Goal: Check status: Check status

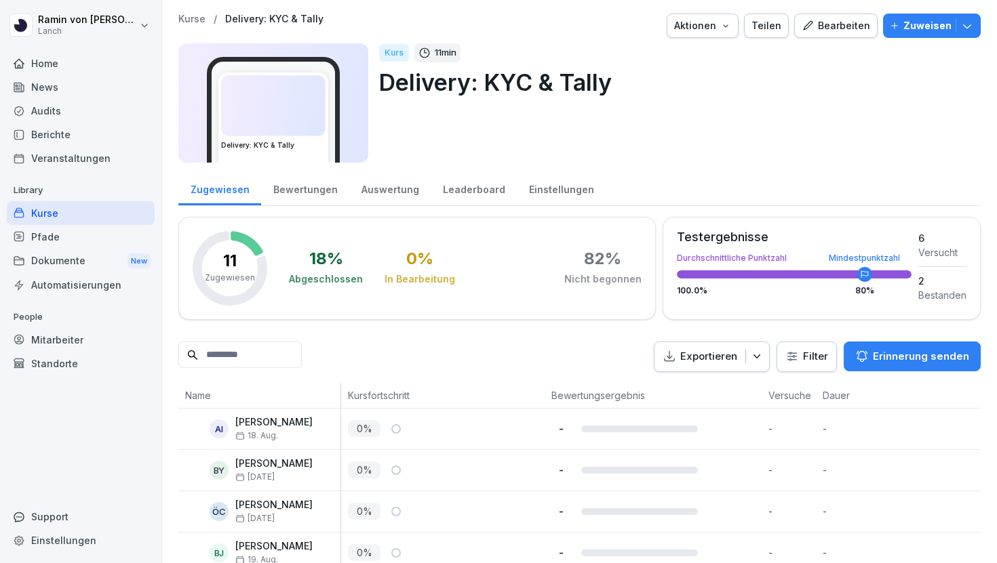
scroll to position [313, 0]
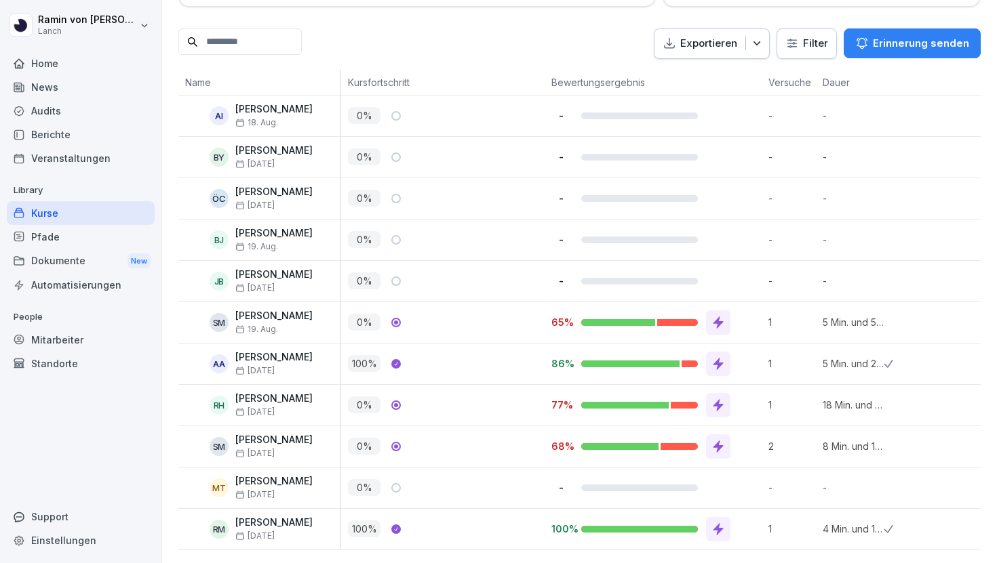
click at [713, 450] on icon at bounding box center [718, 447] width 14 height 14
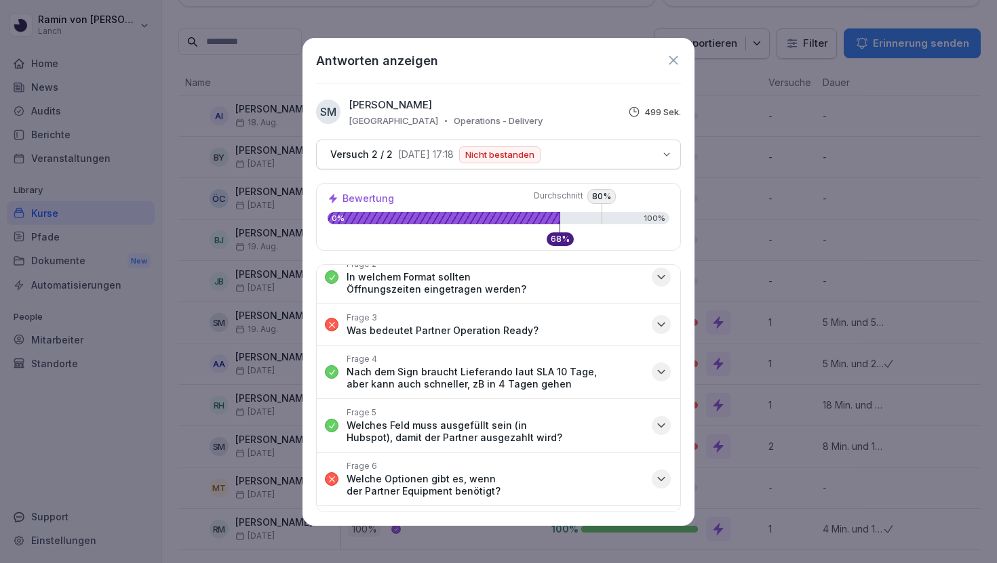
scroll to position [0, 0]
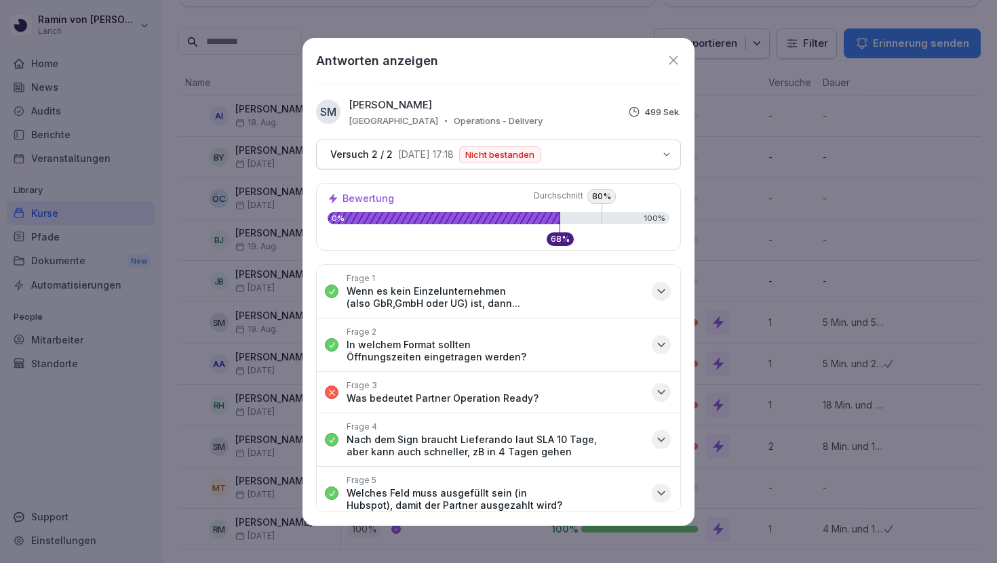
click at [671, 66] on icon at bounding box center [673, 60] width 15 height 15
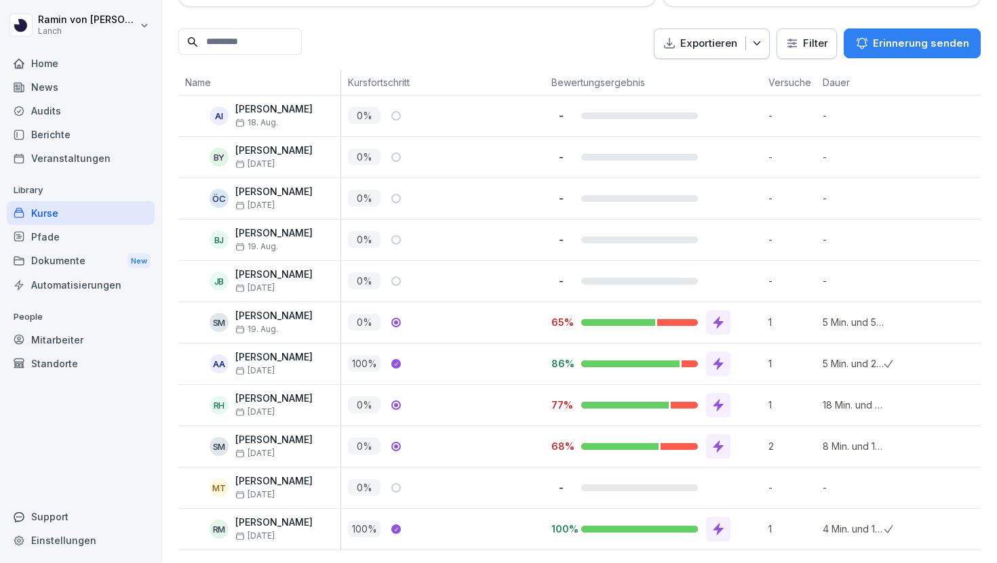
scroll to position [311, 0]
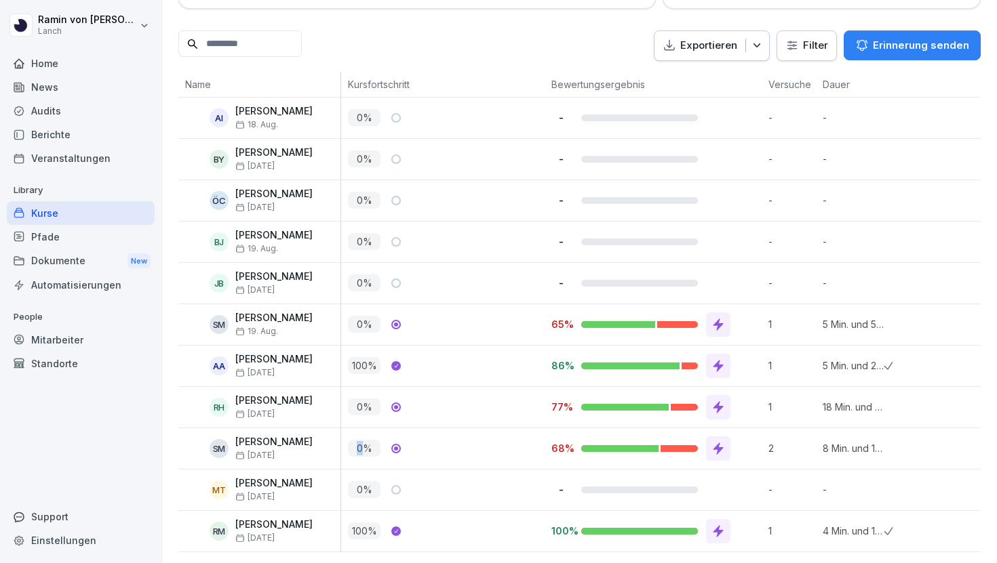
drag, startPoint x: 367, startPoint y: 448, endPoint x: 352, endPoint y: 448, distance: 14.9
click at [352, 448] on p "0 %" at bounding box center [364, 448] width 33 height 17
click at [724, 443] on icon at bounding box center [718, 449] width 14 height 14
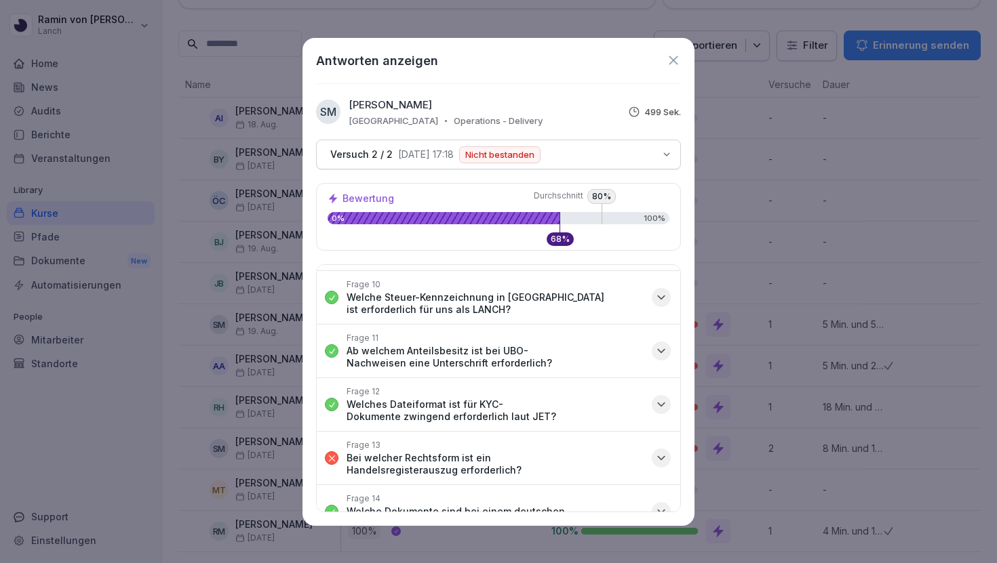
scroll to position [644, 0]
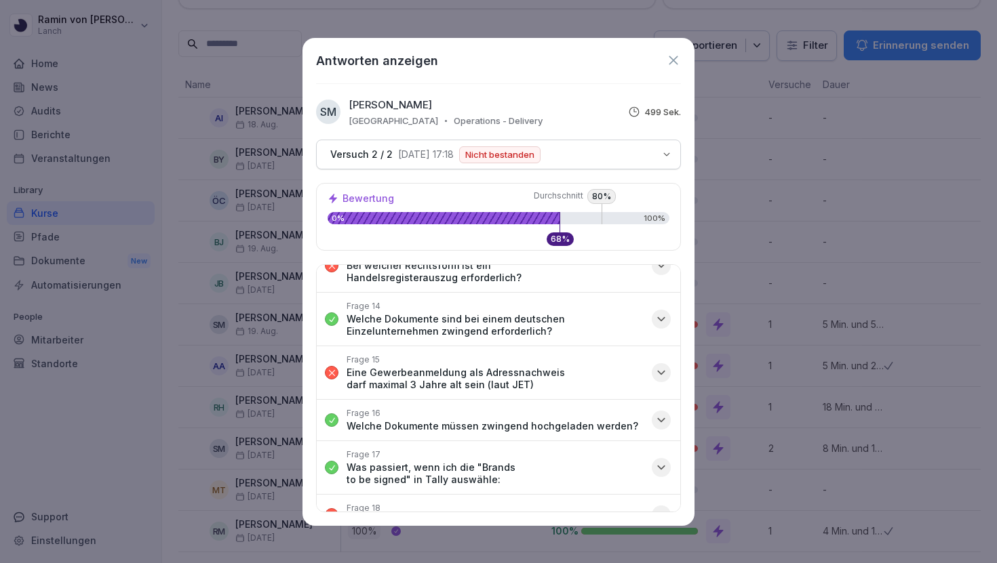
click at [664, 366] on icon "button" at bounding box center [661, 373] width 14 height 14
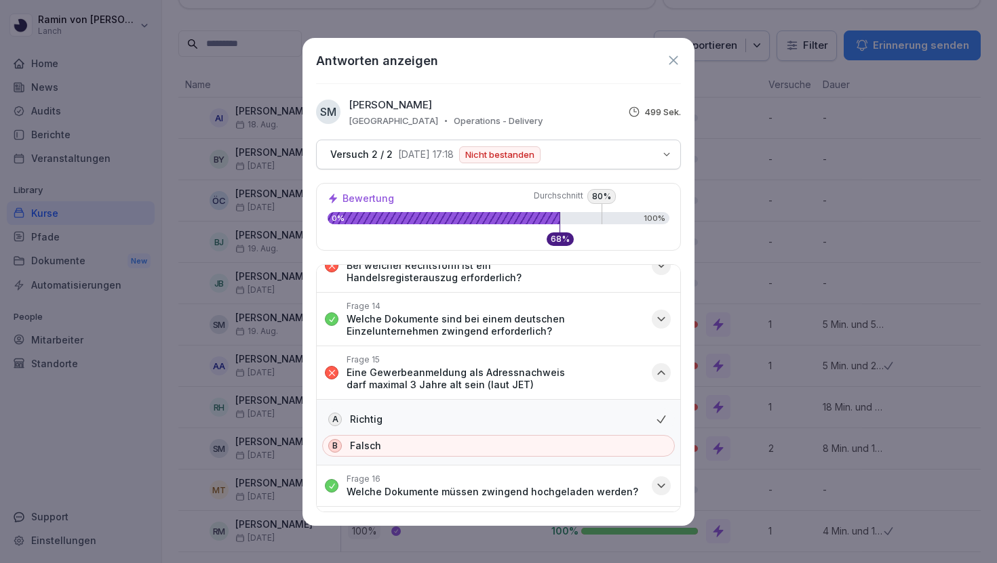
click at [664, 366] on icon "button" at bounding box center [661, 373] width 14 height 14
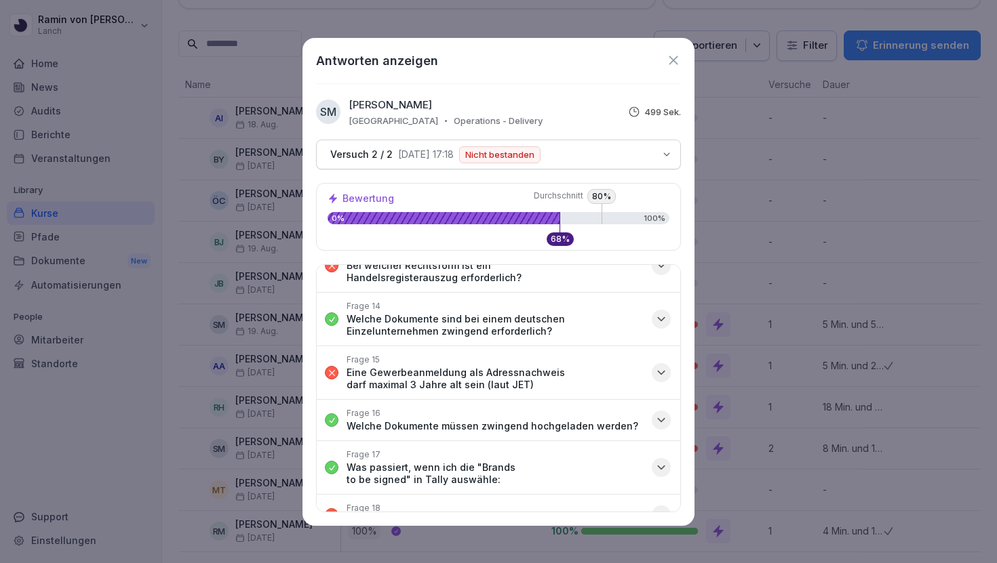
scroll to position [680, 0]
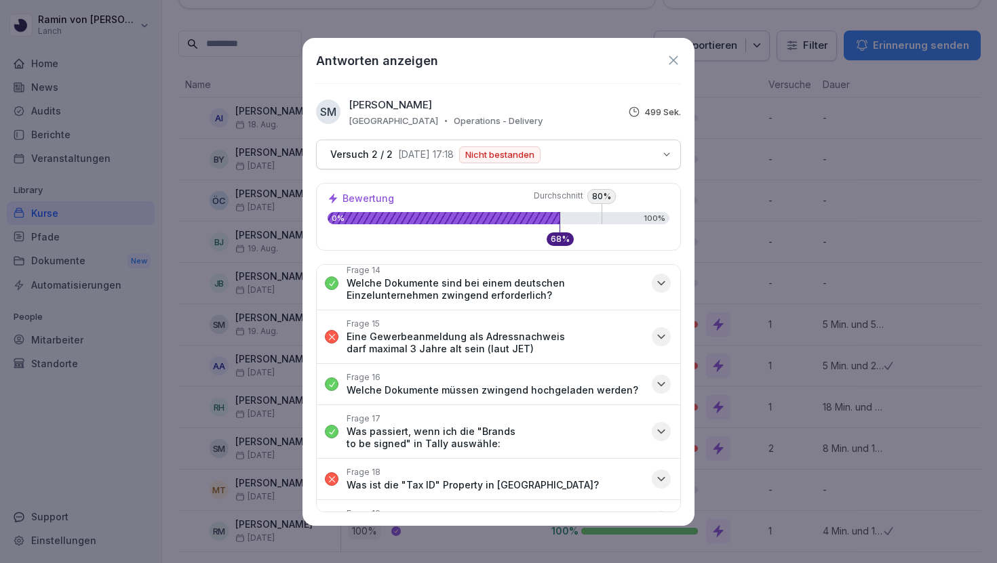
click at [661, 478] on icon "button" at bounding box center [661, 479] width 7 height 3
click at [661, 473] on icon "button" at bounding box center [661, 480] width 14 height 14
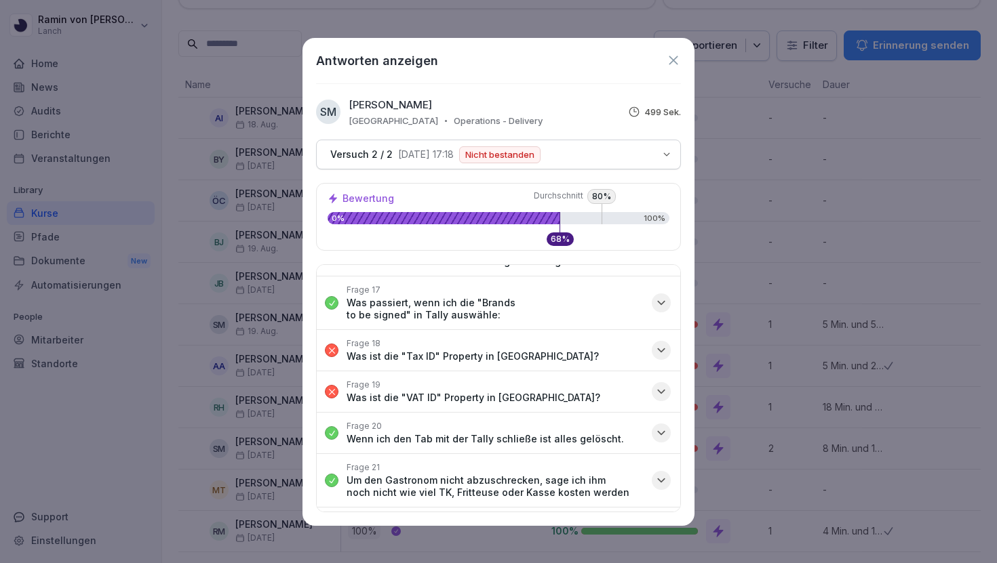
scroll to position [821, 0]
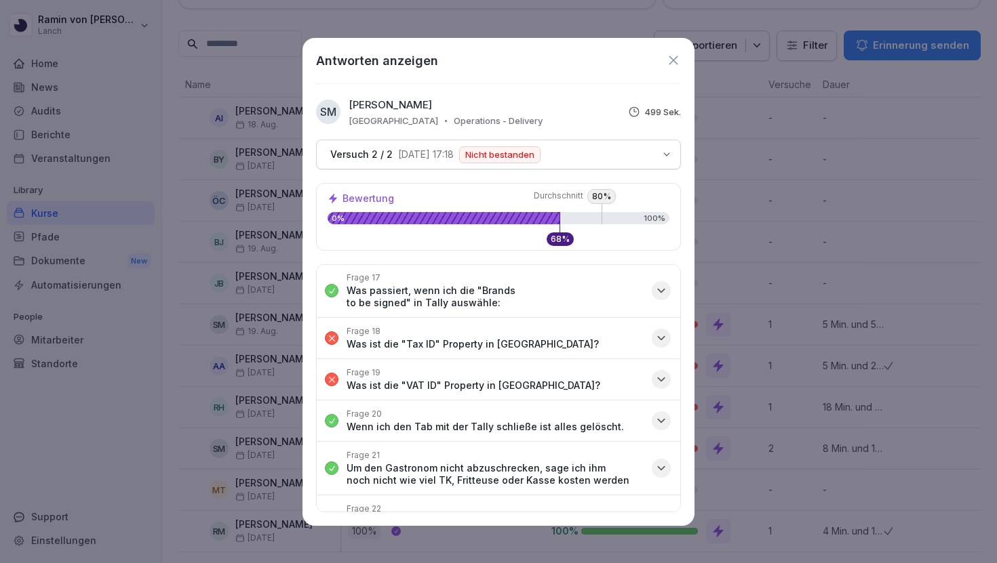
click at [664, 515] on icon "button" at bounding box center [661, 522] width 14 height 14
click at [663, 515] on icon "button" at bounding box center [661, 522] width 14 height 14
click at [664, 515] on icon "button" at bounding box center [661, 522] width 14 height 14
click at [660, 515] on icon "button" at bounding box center [661, 522] width 14 height 14
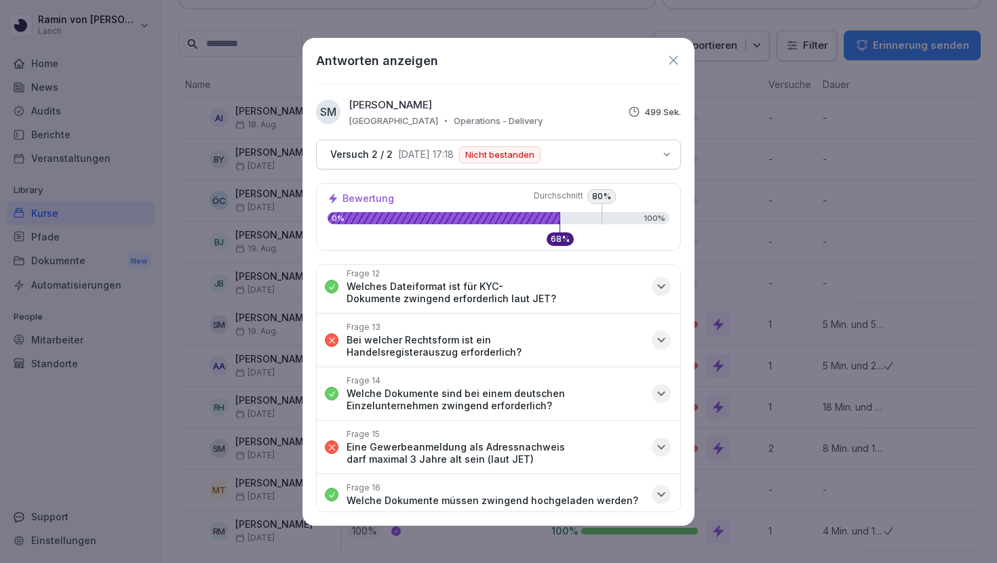
scroll to position [568, 0]
click at [662, 447] on icon "button" at bounding box center [661, 448] width 7 height 3
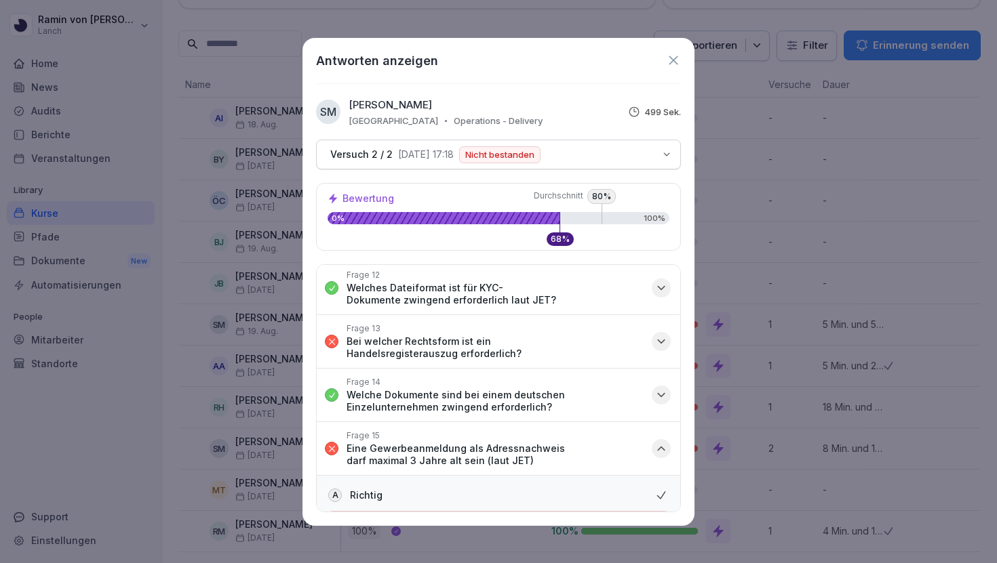
click at [662, 447] on icon "button" at bounding box center [661, 448] width 7 height 3
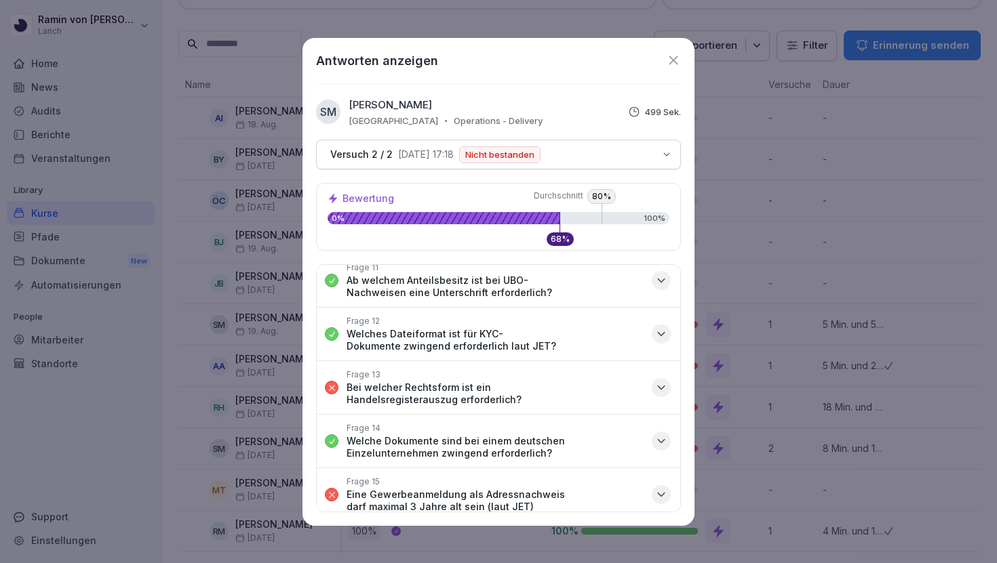
scroll to position [521, 0]
click at [673, 58] on icon at bounding box center [673, 60] width 15 height 15
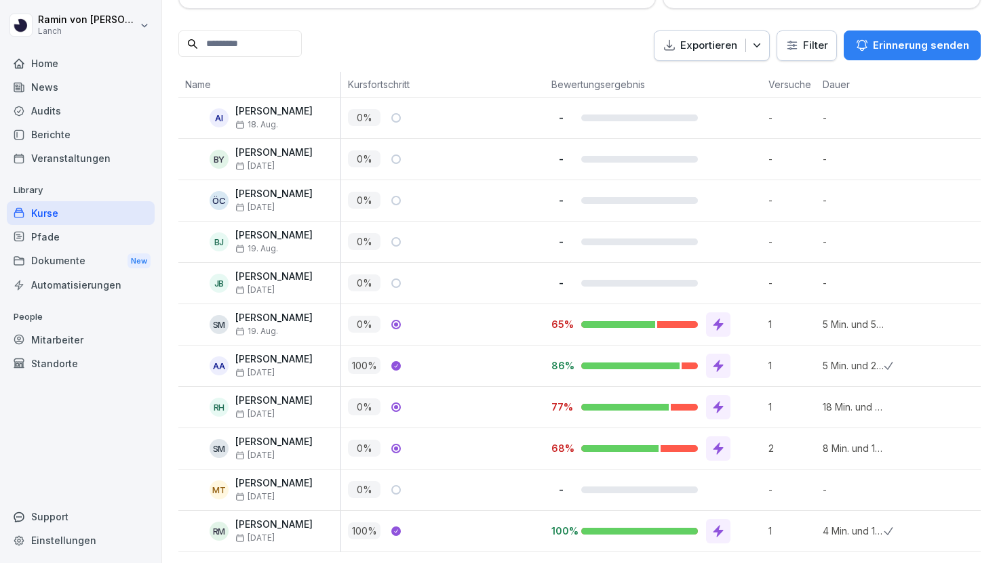
scroll to position [313, 0]
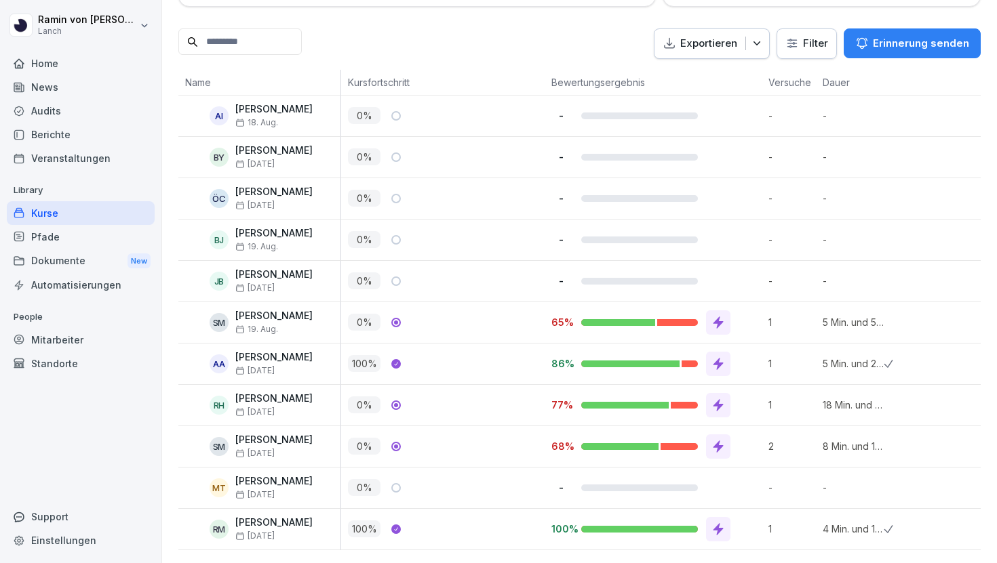
click at [718, 409] on icon at bounding box center [718, 406] width 14 height 14
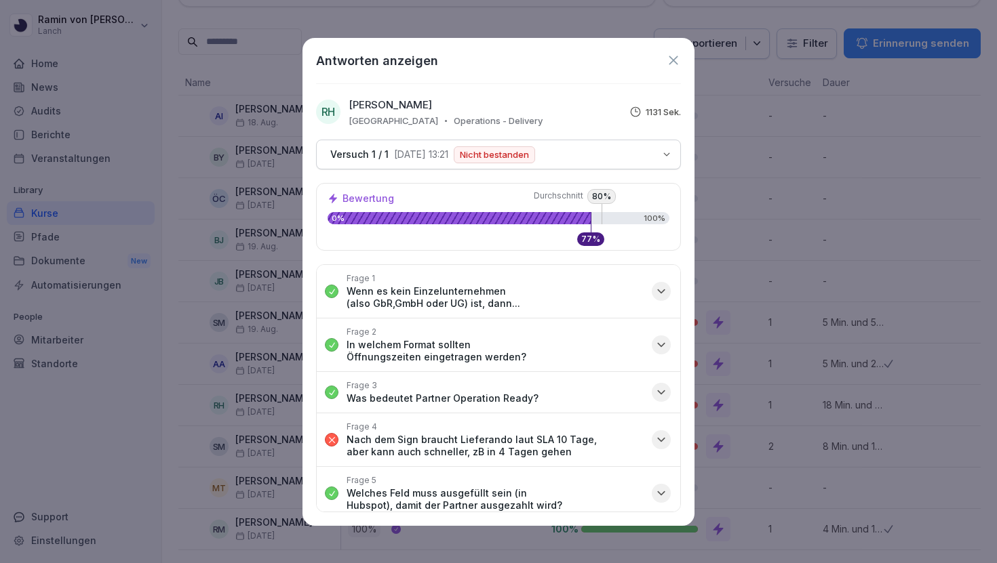
scroll to position [53, 0]
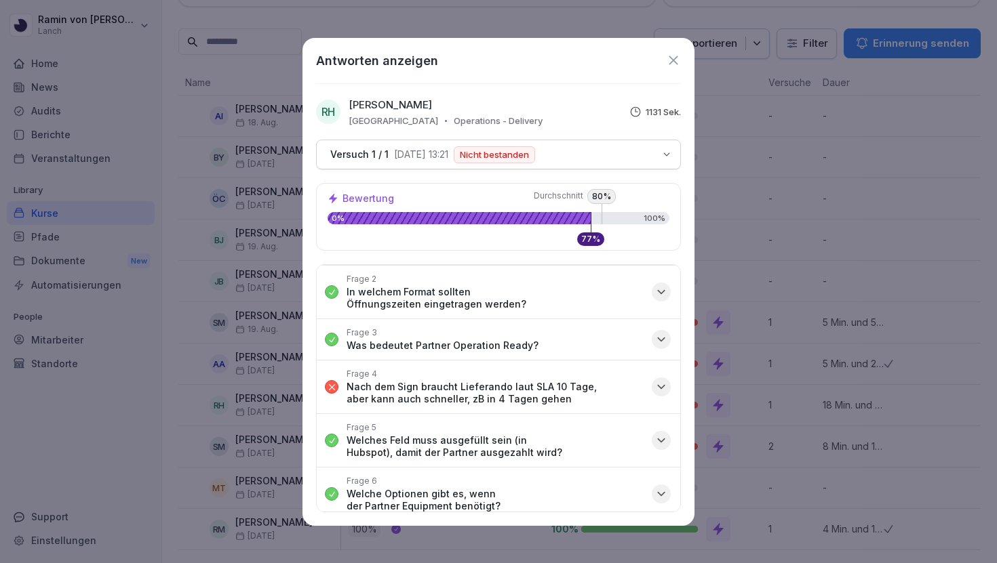
click at [677, 54] on icon at bounding box center [673, 60] width 15 height 15
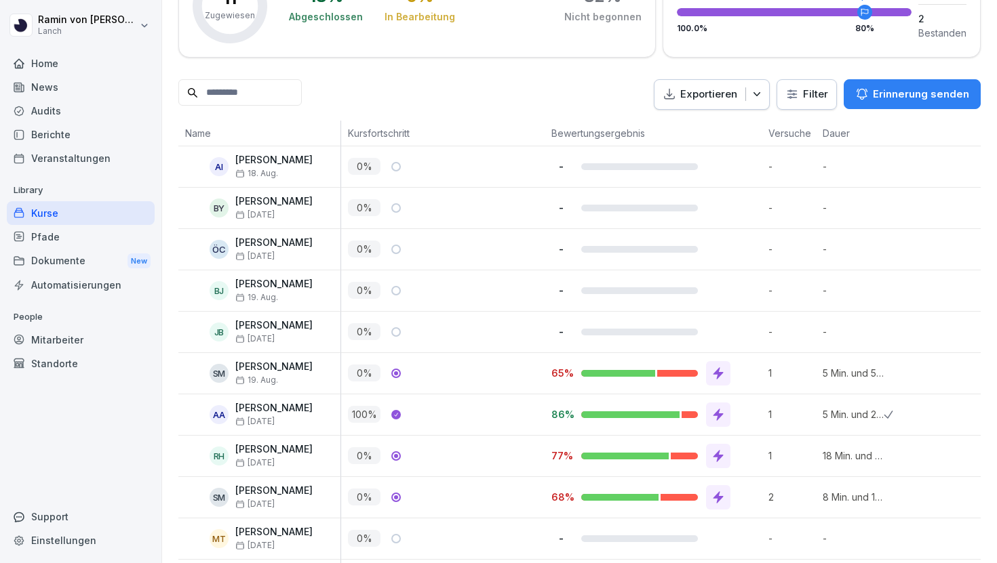
scroll to position [258, 0]
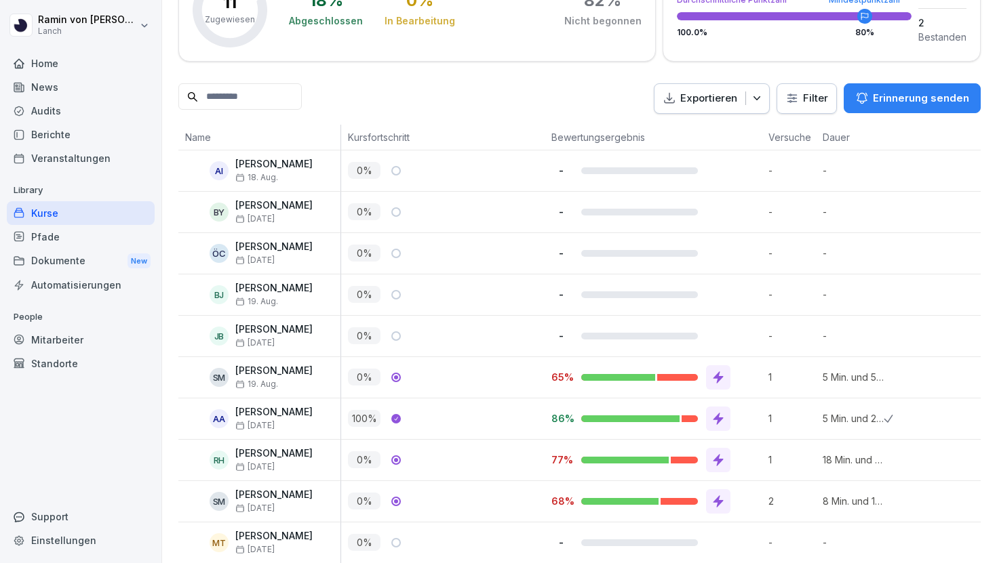
click at [557, 371] on p "65%" at bounding box center [560, 377] width 19 height 13
click at [557, 372] on p "65%" at bounding box center [560, 377] width 19 height 13
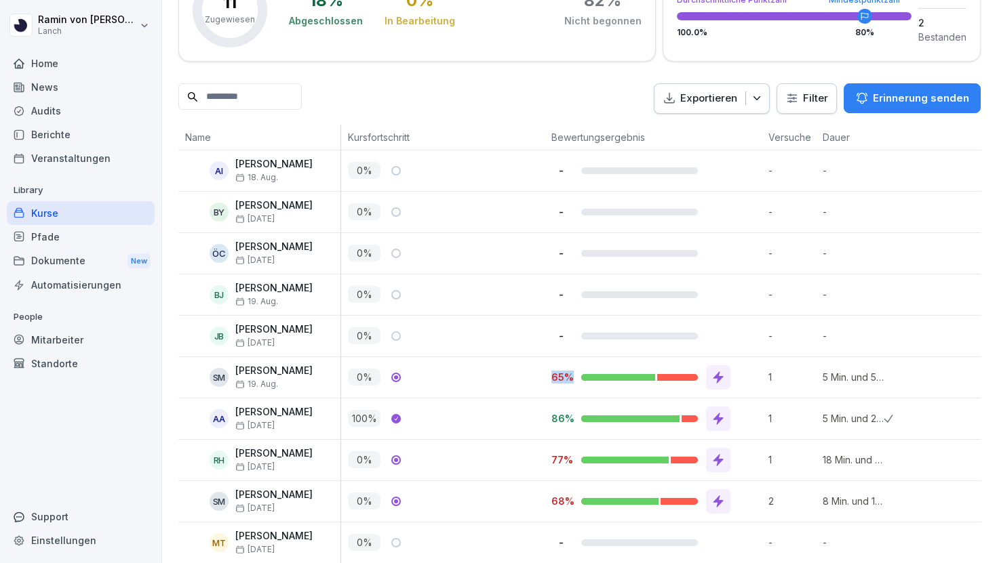
click at [571, 364] on div "65%" at bounding box center [652, 377] width 217 height 41
click at [555, 376] on p "65%" at bounding box center [560, 377] width 19 height 13
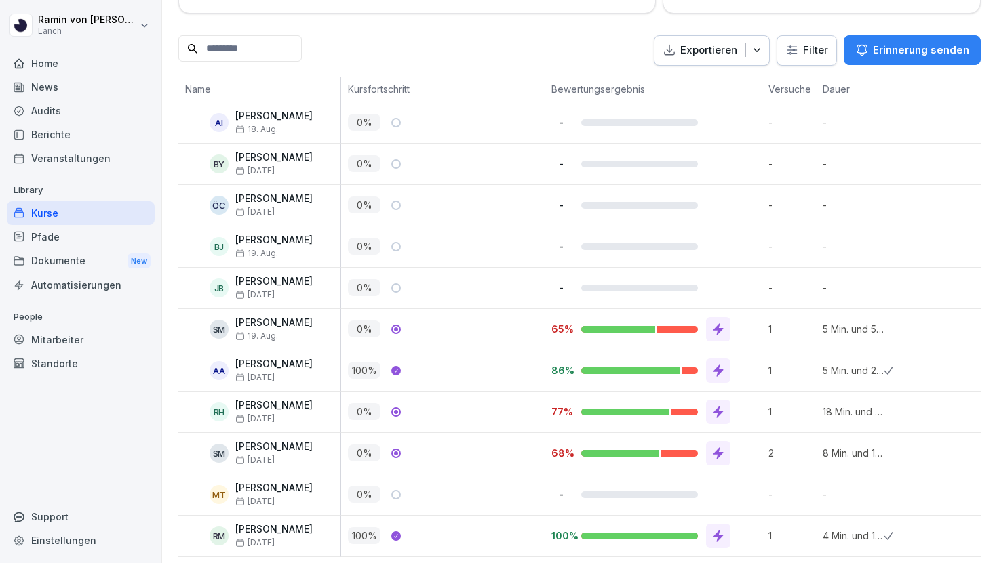
scroll to position [305, 0]
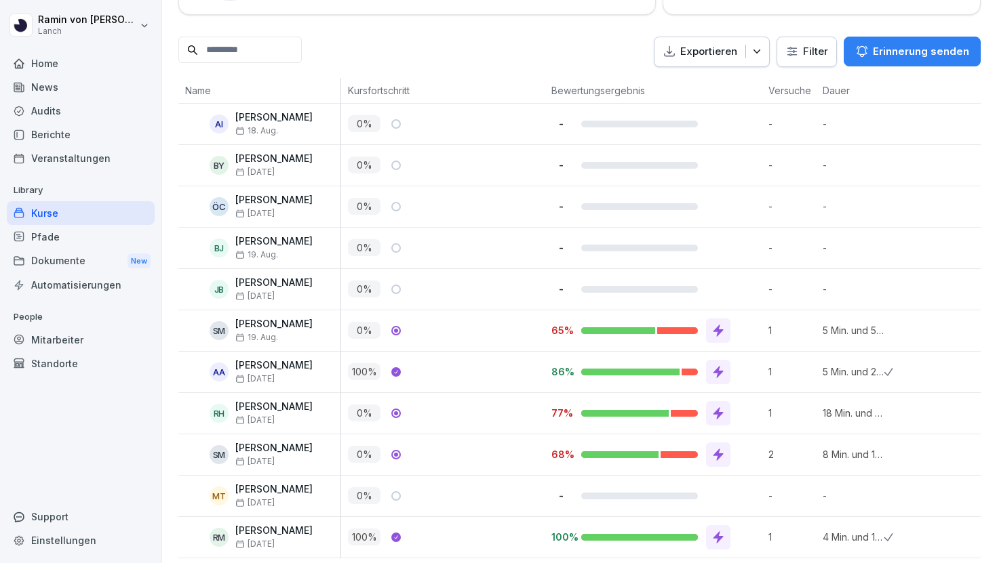
click at [841, 418] on p "18 Min. und 50 Sek." at bounding box center [852, 413] width 61 height 14
click at [723, 414] on icon at bounding box center [718, 414] width 14 height 14
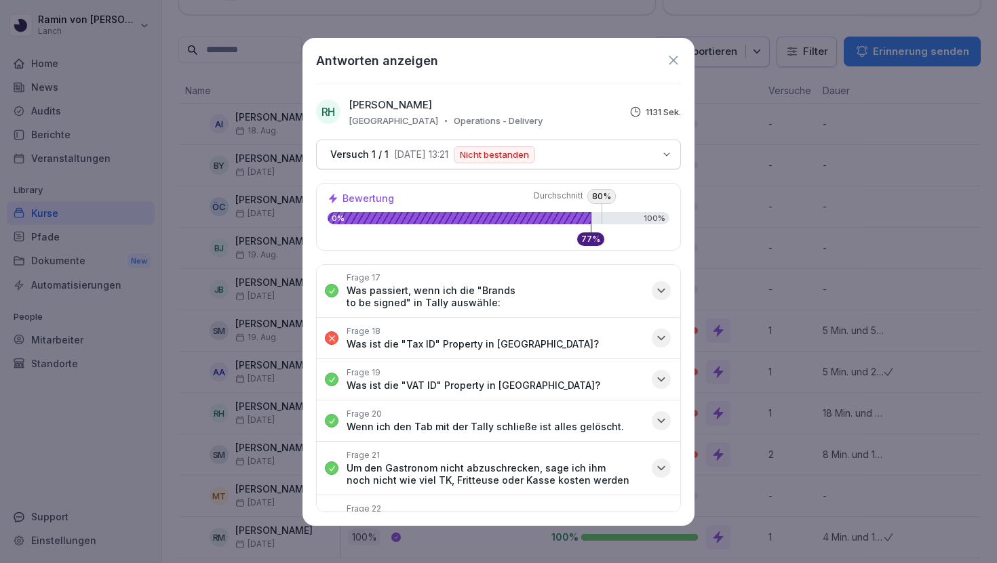
scroll to position [0, 0]
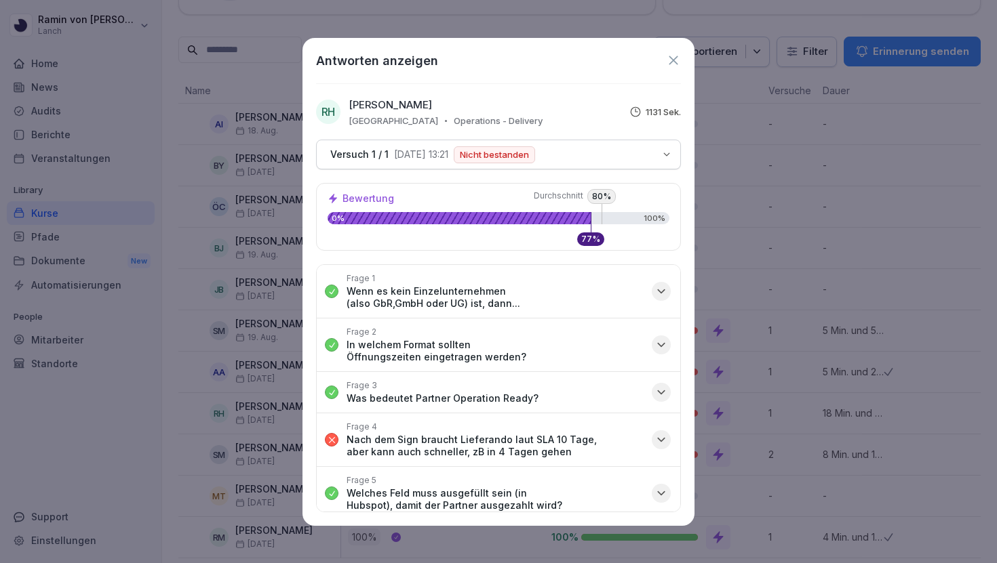
click at [670, 58] on icon at bounding box center [672, 60] width 9 height 9
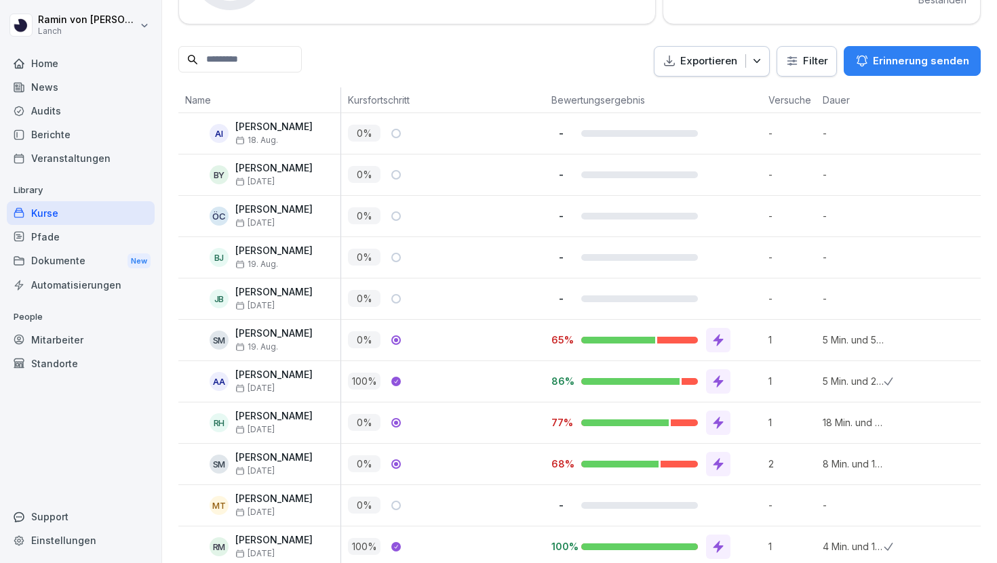
scroll to position [295, 0]
click at [824, 378] on p "5 Min. und 28 Sek." at bounding box center [852, 382] width 61 height 14
